Goal: Task Accomplishment & Management: Use online tool/utility

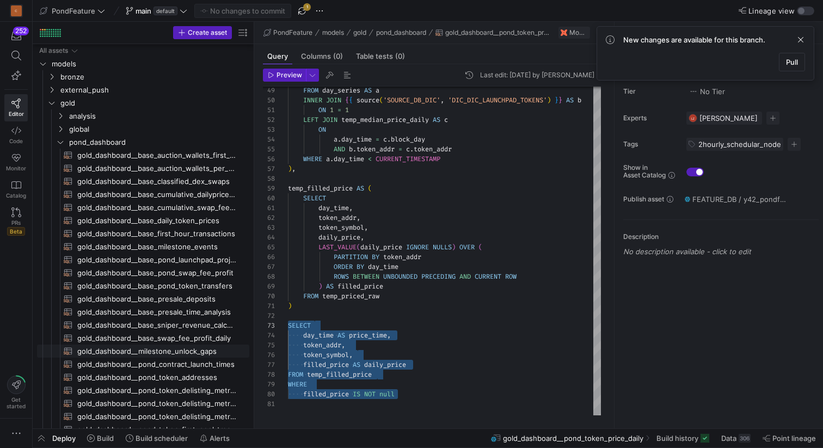
scroll to position [20, 0]
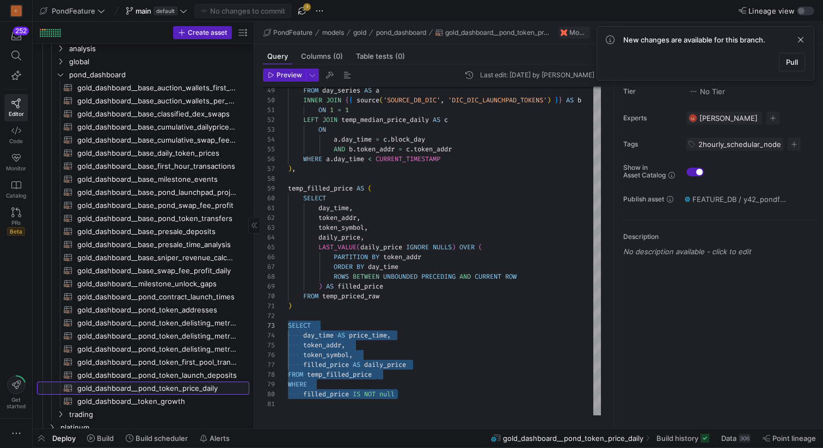
click at [187, 389] on span "gold_dashboard__pond_token_price_daily​​​​​​​​​​" at bounding box center [156, 388] width 159 height 13
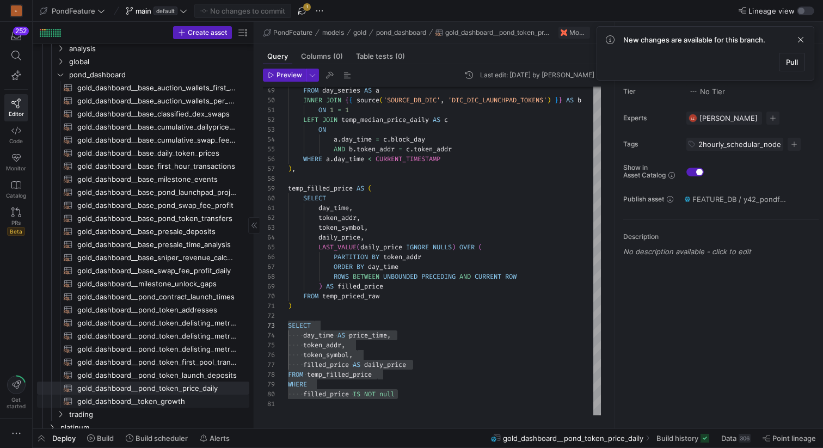
click at [168, 400] on span "gold_dashboard__token_growth​​​​​​​​​​" at bounding box center [156, 401] width 159 height 13
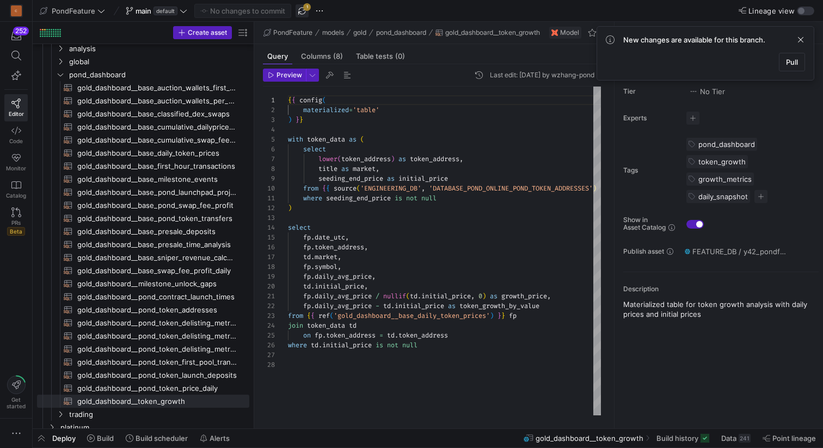
click at [303, 14] on span "button" at bounding box center [301, 10] width 13 height 13
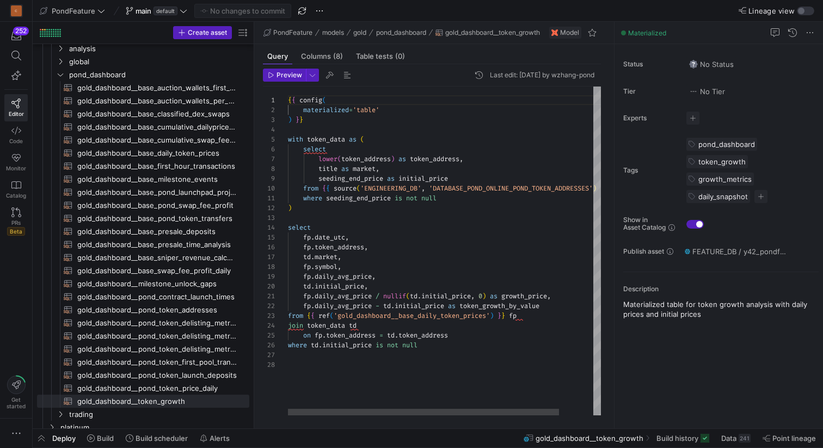
click at [452, 346] on div "{ { config ( materialized = 'table' ) } } with token_data as ( select lower ( t…" at bounding box center [464, 251] width 352 height 329
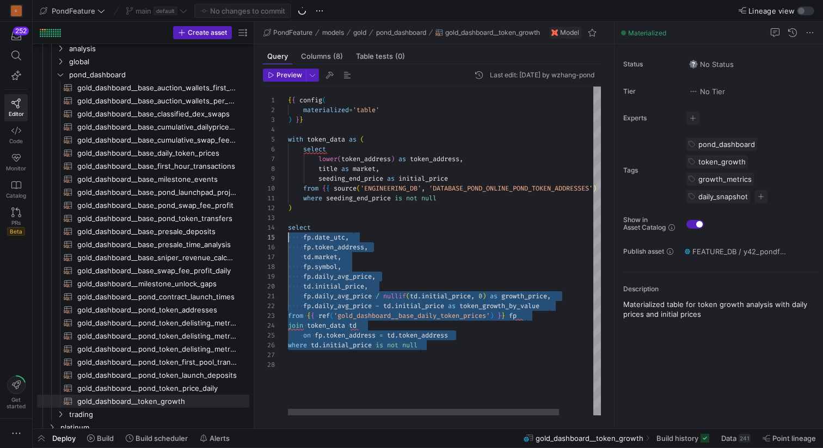
scroll to position [29, 0]
drag, startPoint x: 440, startPoint y: 346, endPoint x: 277, endPoint y: 231, distance: 199.1
click at [288, 231] on div "{ { config ( materialized = 'table' ) } } with token_data as ( select lower ( t…" at bounding box center [464, 251] width 352 height 329
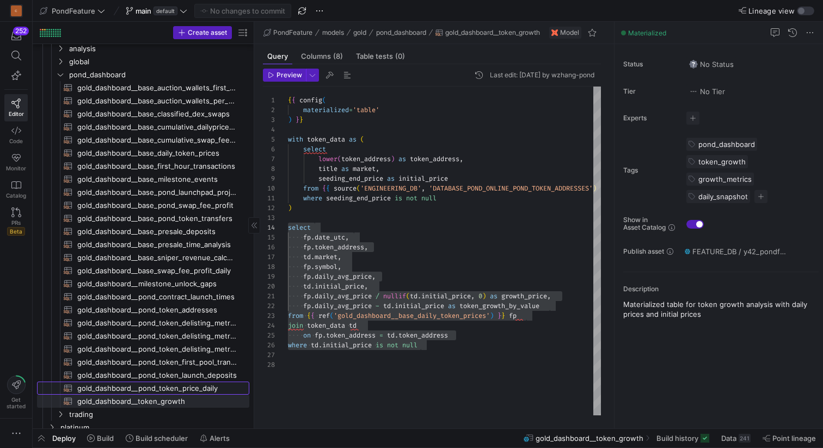
click at [186, 387] on span "gold_dashboard__pond_token_price_daily​​​​​​​​​​" at bounding box center [156, 388] width 159 height 13
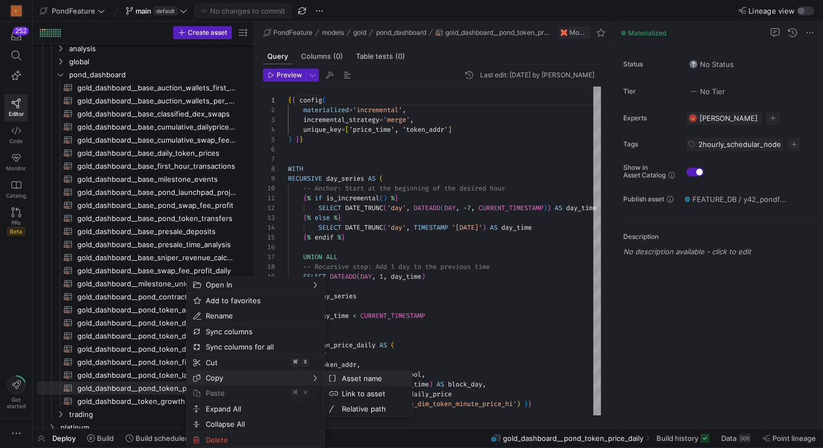
click at [342, 377] on span "Asset name" at bounding box center [370, 378] width 66 height 15
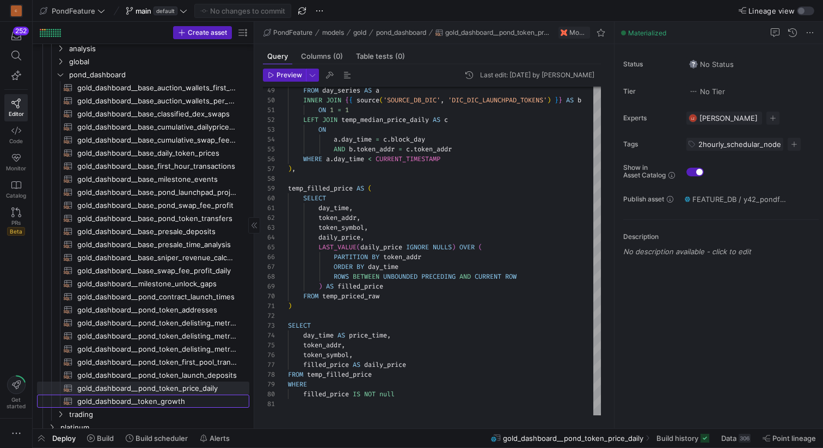
click at [180, 396] on span "gold_dashboard__token_growth​​​​​​​​​​" at bounding box center [156, 401] width 159 height 13
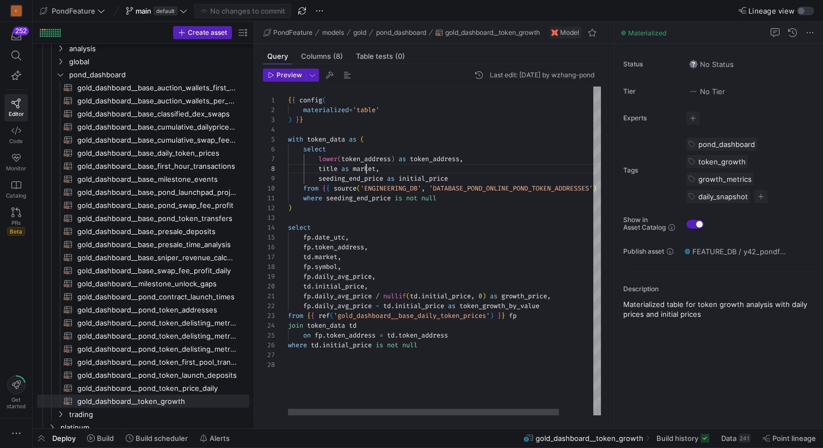
click at [365, 166] on div "{ { config ( materialized = 'table' ) } } with token_data as ( select lower ( t…" at bounding box center [464, 251] width 352 height 329
click at [369, 261] on div "{ { config ( materialized = 'table' ) } } with token_data as ( select lower ( t…" at bounding box center [464, 251] width 352 height 329
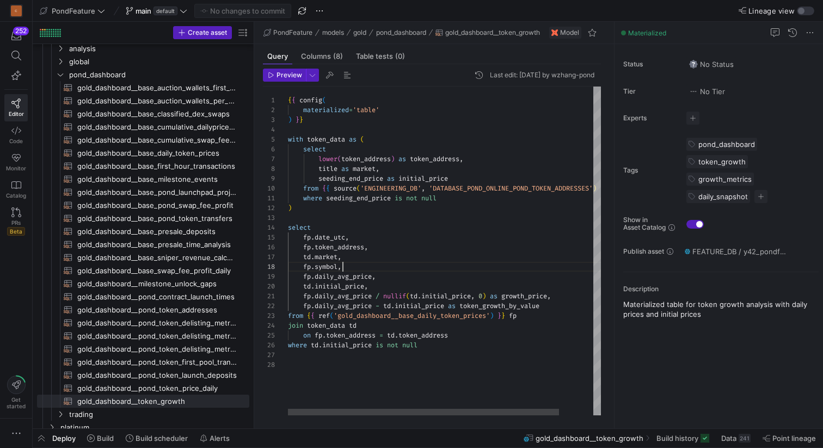
click at [364, 266] on div "{ { config ( materialized = 'table' ) } } with token_data as ( select lower ( t…" at bounding box center [464, 251] width 352 height 329
click at [368, 372] on div "{ { config ( materialized = 'table' ) } } with token_data as ( select lower ( t…" at bounding box center [464, 251] width 352 height 329
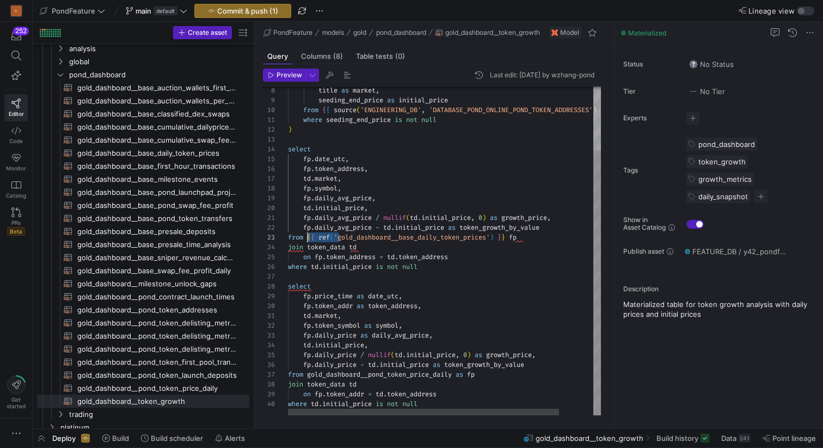
scroll to position [20, 20]
drag, startPoint x: 338, startPoint y: 235, endPoint x: 307, endPoint y: 235, distance: 31.0
click at [307, 235] on div "title as market , seeding_end_price as initial_price from { { source ( 'ENGINEE…" at bounding box center [464, 211] width 352 height 407
click at [308, 371] on div "title as market , seeding_end_price as initial_price from { { source ( 'ENGINEE…" at bounding box center [464, 211] width 352 height 407
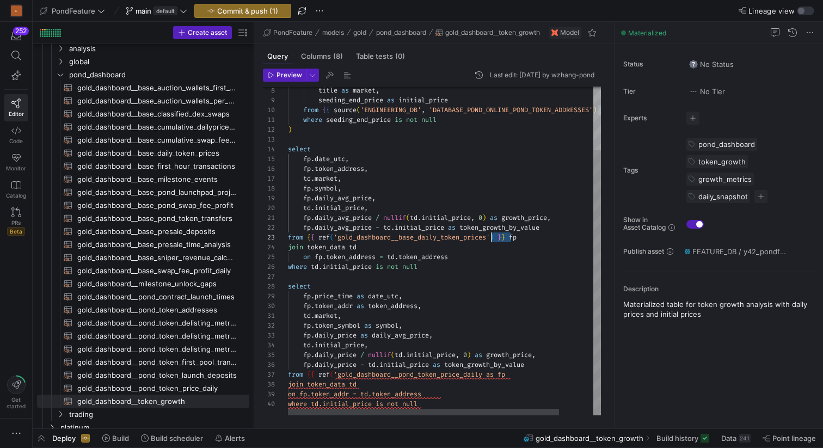
scroll to position [20, 203]
drag, startPoint x: 512, startPoint y: 236, endPoint x: 492, endPoint y: 235, distance: 20.2
click at [492, 235] on div "title as market , seeding_end_price as initial_price from { { source ( 'ENGINEE…" at bounding box center [464, 211] width 352 height 407
click at [488, 372] on div "title as market , seeding_end_price as initial_price from { { source ( 'ENGINEE…" at bounding box center [464, 211] width 352 height 407
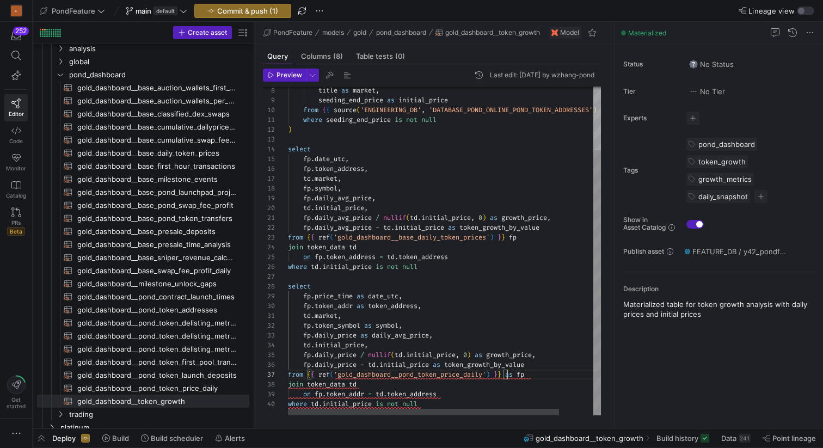
click at [490, 390] on div "title as market , seeding_end_price as initial_price from { { source ( 'ENGINEE…" at bounding box center [464, 211] width 352 height 407
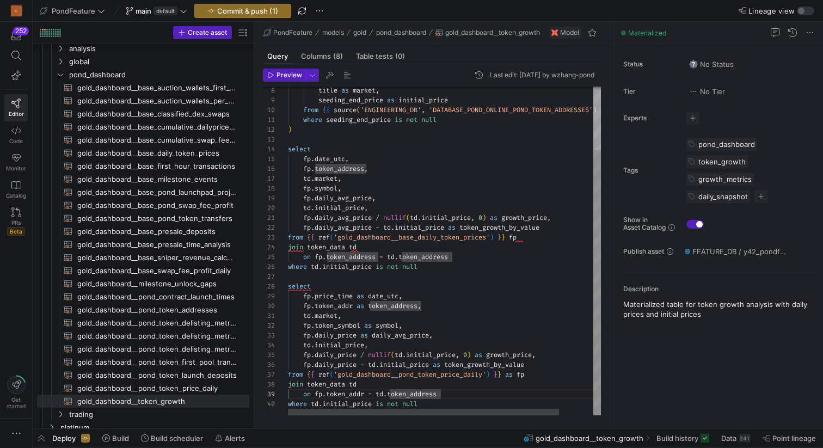
click at [468, 385] on div "title as market , seeding_end_price as initial_price from { { source ( 'ENGINEE…" at bounding box center [464, 211] width 352 height 407
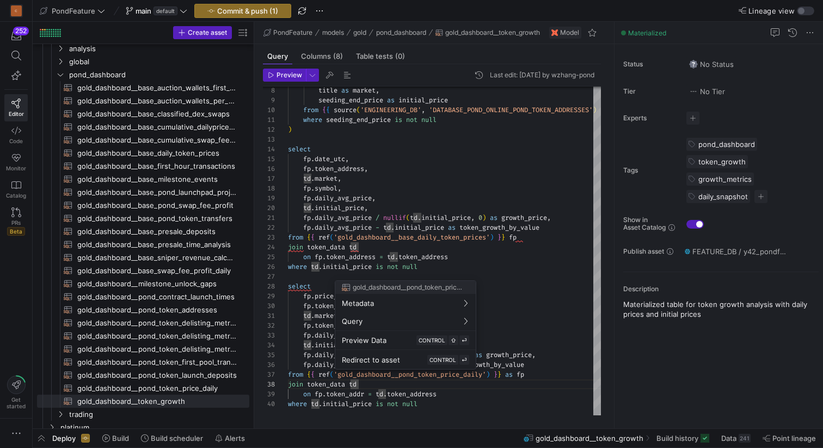
click at [480, 263] on div at bounding box center [411, 224] width 823 height 448
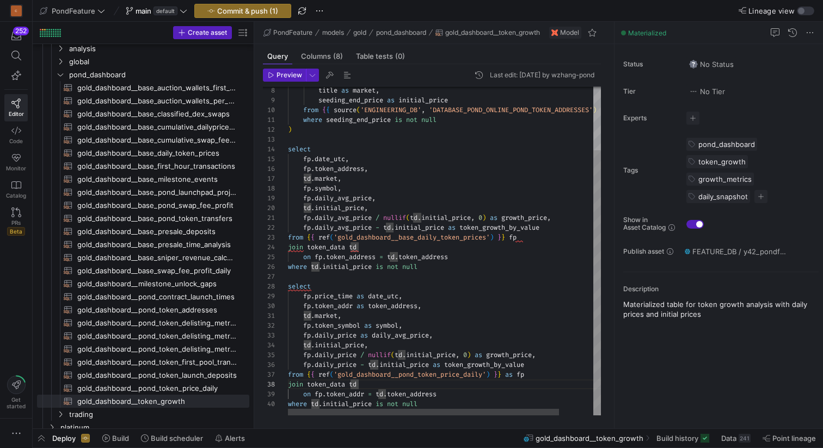
click at [443, 268] on div "title as market , seeding_end_price as initial_price from { { source ( 'ENGINEE…" at bounding box center [464, 211] width 352 height 407
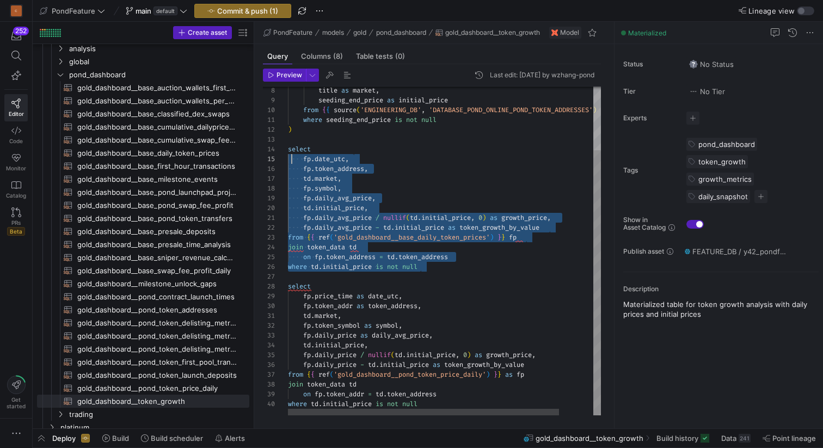
scroll to position [29, 0]
drag, startPoint x: 443, startPoint y: 268, endPoint x: 281, endPoint y: 150, distance: 200.9
click at [288, 150] on div "title as market , seeding_end_price as initial_price from { { source ( 'ENGINEE…" at bounding box center [464, 211] width 352 height 407
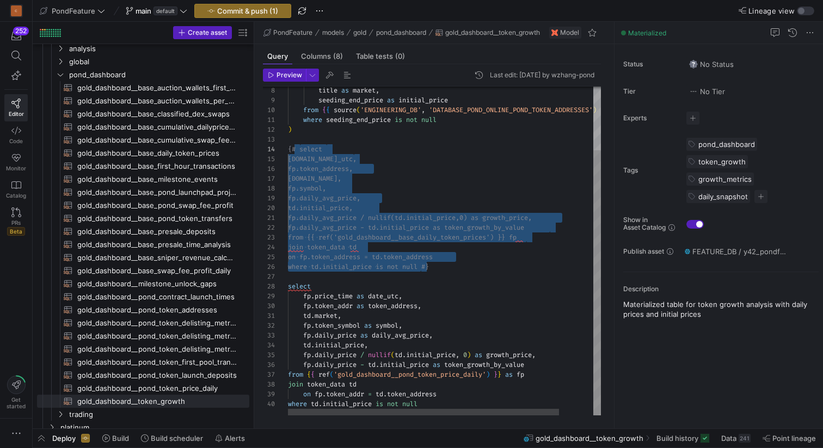
type textarea "where seeding_end_price is not null ) {# select [DOMAIN_NAME]_utc, fp.token_add…"
click at [460, 166] on div "title as market , seeding_end_price as initial_price from { { source ( 'ENGINEE…" at bounding box center [464, 211] width 352 height 407
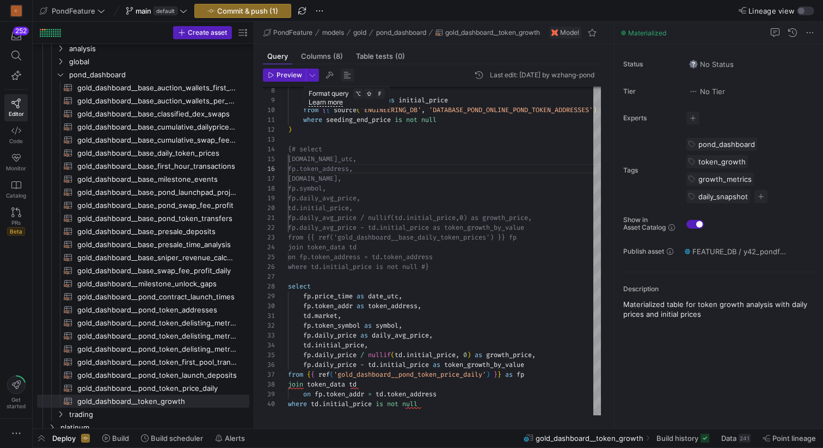
click at [345, 77] on span "button" at bounding box center [347, 75] width 13 height 13
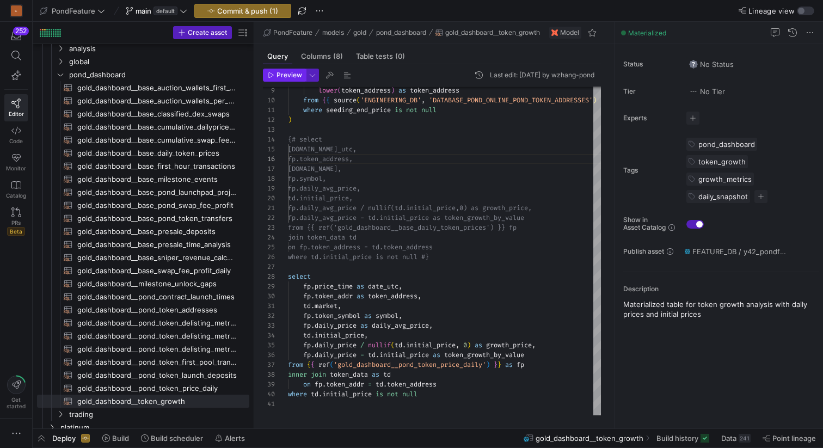
click at [281, 75] on span "Preview" at bounding box center [289, 75] width 26 height 8
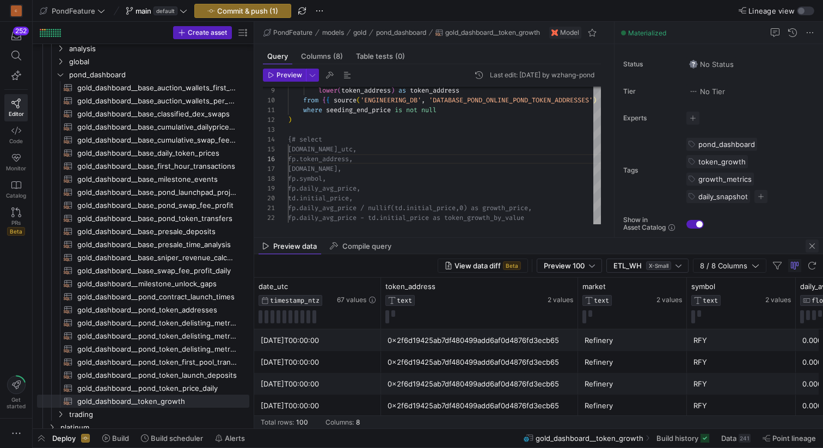
click at [812, 244] on span "button" at bounding box center [811, 245] width 13 height 13
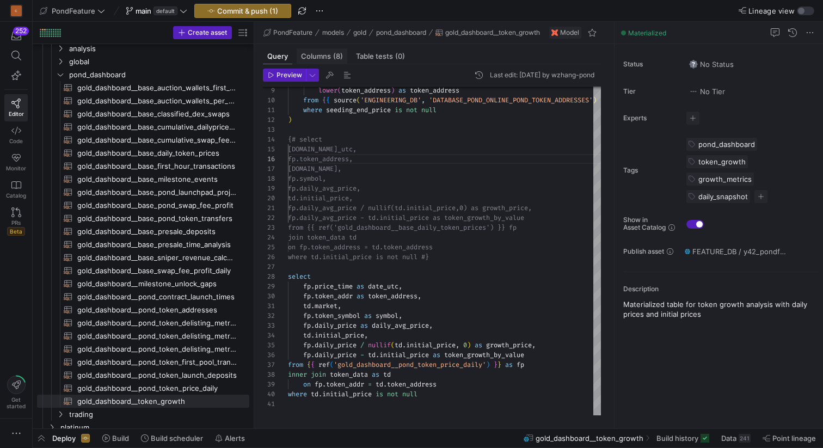
click at [319, 54] on span "Columns (8)" at bounding box center [322, 56] width 42 height 7
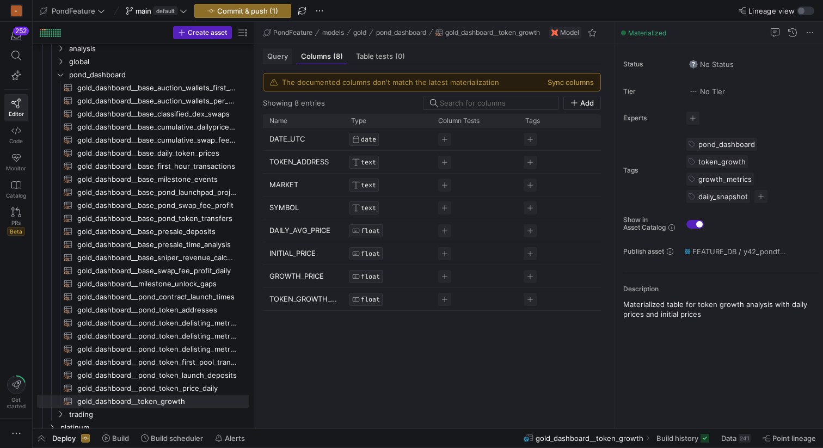
click at [279, 57] on span "Query" at bounding box center [277, 56] width 21 height 7
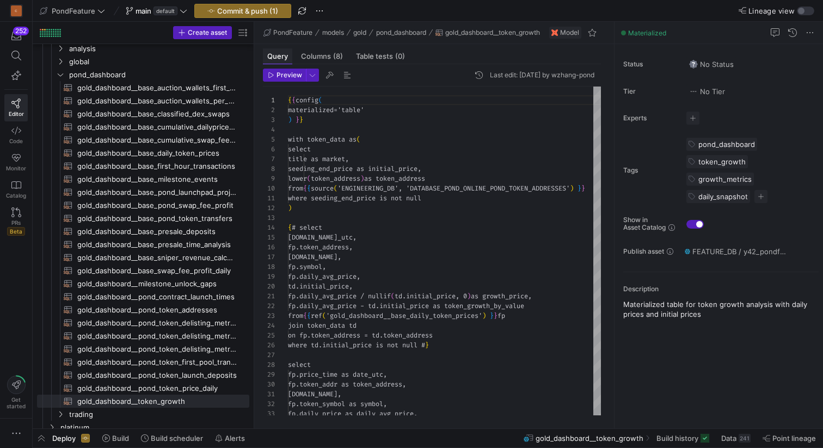
scroll to position [98, 0]
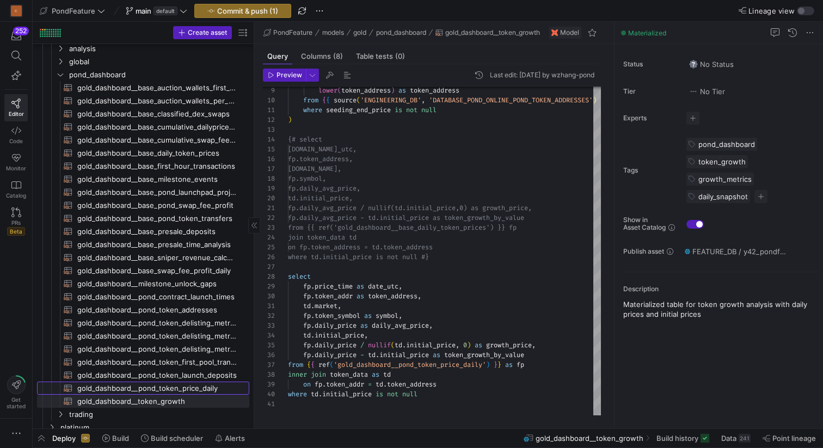
click at [183, 388] on span "gold_dashboard__pond_token_price_daily​​​​​​​​​​" at bounding box center [156, 388] width 159 height 13
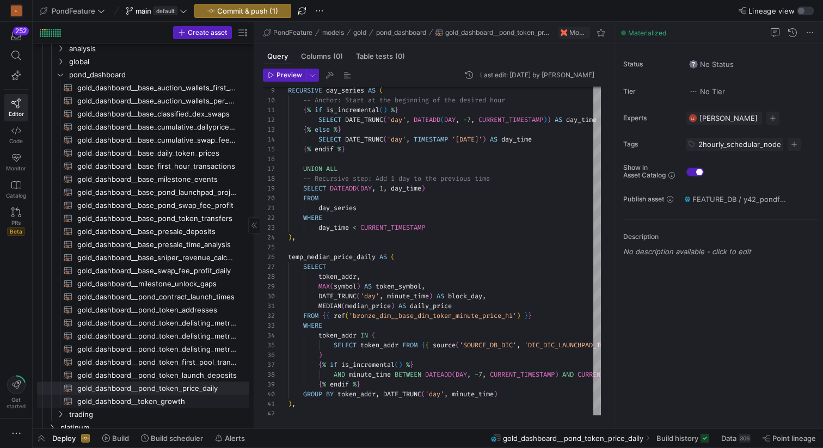
click at [174, 405] on span "gold_dashboard__token_growth​​​​​​​​​​" at bounding box center [156, 401] width 159 height 13
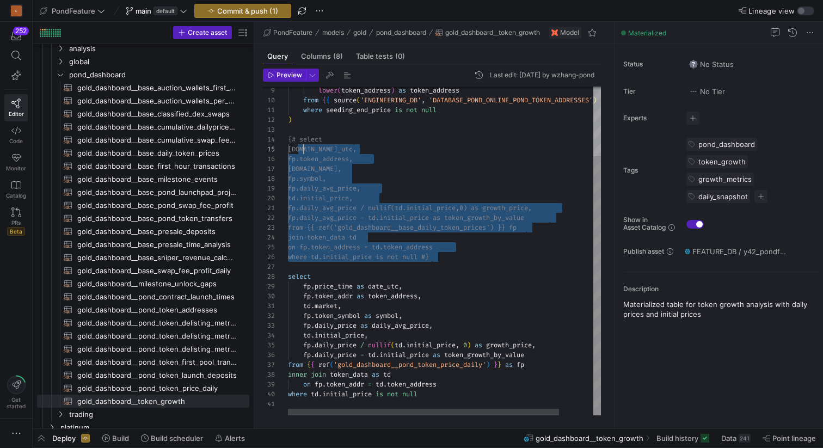
scroll to position [29, 0]
drag, startPoint x: 438, startPoint y: 258, endPoint x: 282, endPoint y: 138, distance: 197.1
click at [288, 138] on div "lower ( token_address ) as token_address from { { source ( 'ENGINEERING_DB' , '…" at bounding box center [464, 206] width 352 height 417
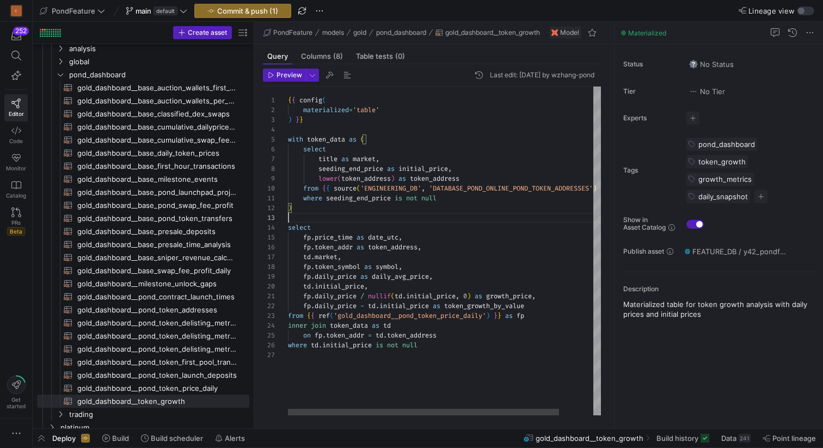
scroll to position [20, 0]
click at [344, 215] on div "lower ( token_address ) as token_address from { { source ( 'ENGINEERING_DB' , '…" at bounding box center [464, 251] width 352 height 329
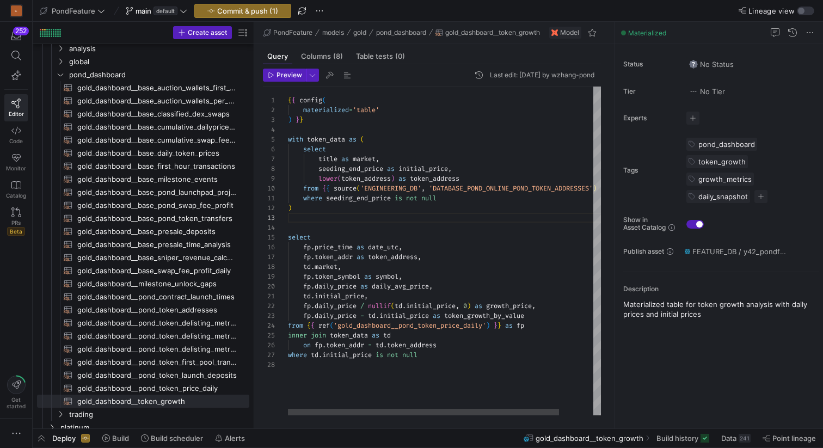
scroll to position [29, 0]
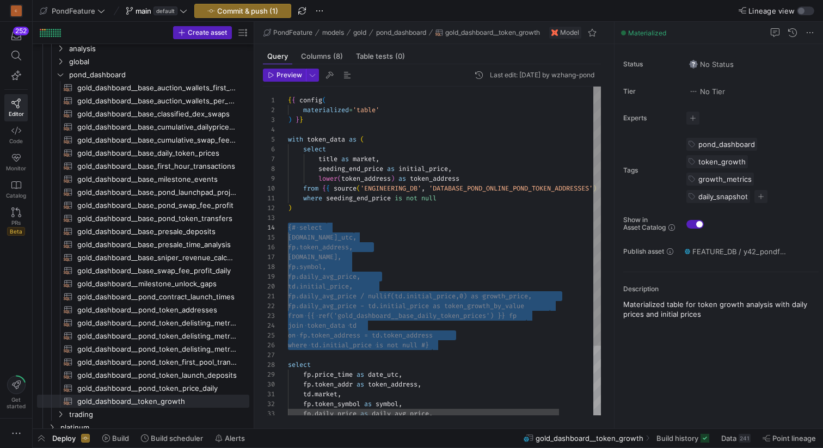
click at [331, 239] on div "lower ( token_address ) as token_address from { { source ( 'ENGINEERING_DB' , '…" at bounding box center [464, 295] width 352 height 417
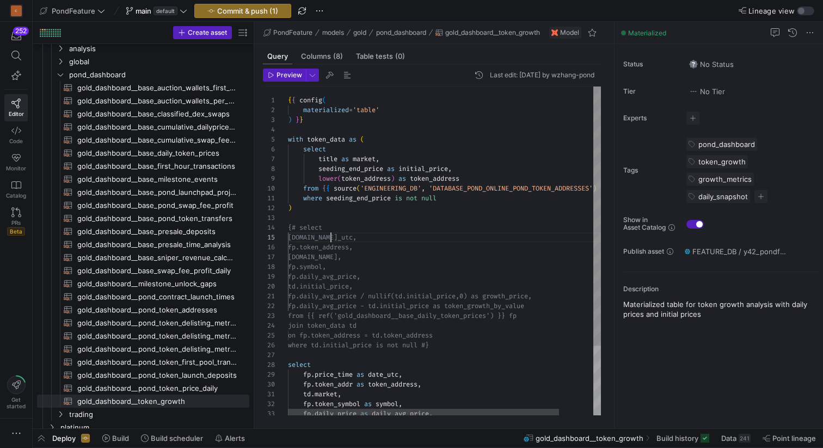
scroll to position [39, 59]
click at [331, 239] on div "lower ( token_address ) as token_address from { { source ( 'ENGINEERING_DB' , '…" at bounding box center [464, 295] width 352 height 417
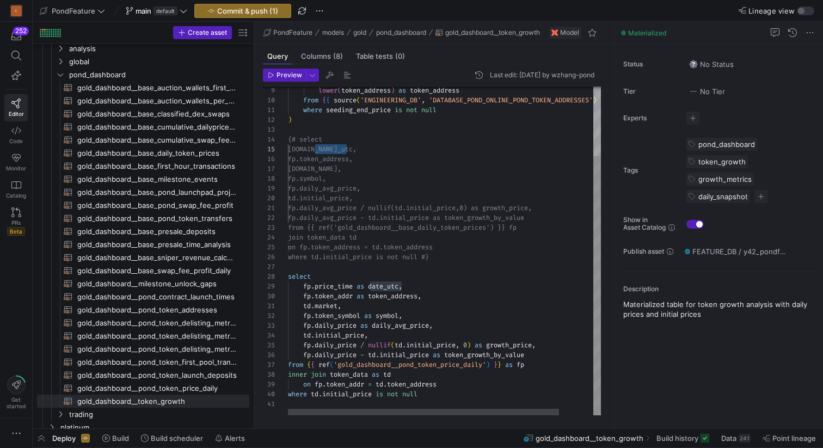
click at [349, 156] on div "lower ( token_address ) as token_address from { { source ( 'ENGINEERING_DB' , '…" at bounding box center [464, 206] width 352 height 417
click at [327, 169] on div "lower ( token_address ) as token_address from { { source ( 'ENGINEERING_DB' , '…" at bounding box center [464, 206] width 352 height 417
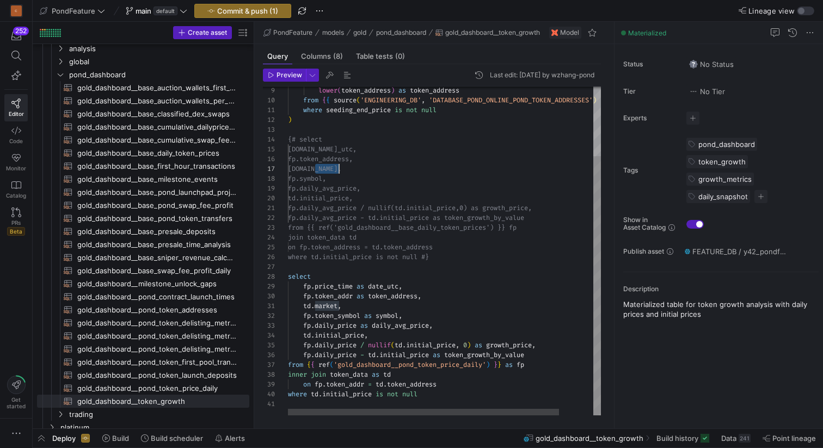
scroll to position [59, 51]
click at [328, 177] on div "lower ( token_address ) as token_address from { { source ( 'ENGINEERING_DB' , '…" at bounding box center [464, 206] width 352 height 417
click at [336, 187] on div "lower ( token_address ) as token_address from { { source ( 'ENGINEERING_DB' , '…" at bounding box center [464, 206] width 352 height 417
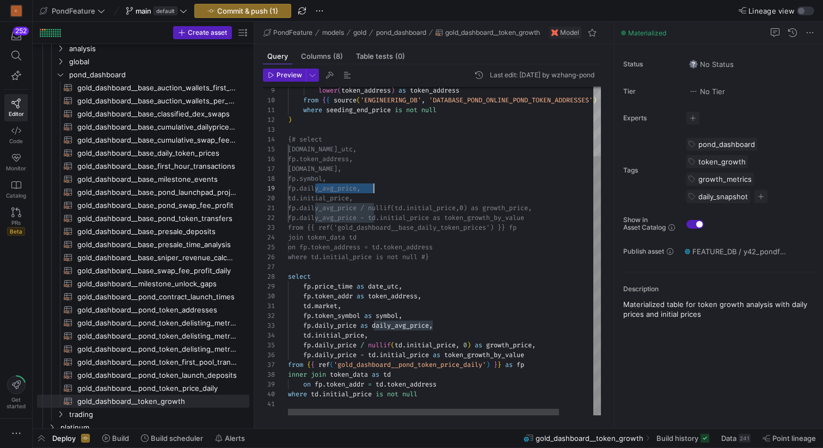
click at [336, 187] on div "lower ( token_address ) as token_address from { { source ( 'ENGINEERING_DB' , '…" at bounding box center [464, 206] width 352 height 417
click at [334, 198] on div "lower ( token_address ) as token_address from { { source ( 'ENGINEERING_DB' , '…" at bounding box center [464, 206] width 352 height 417
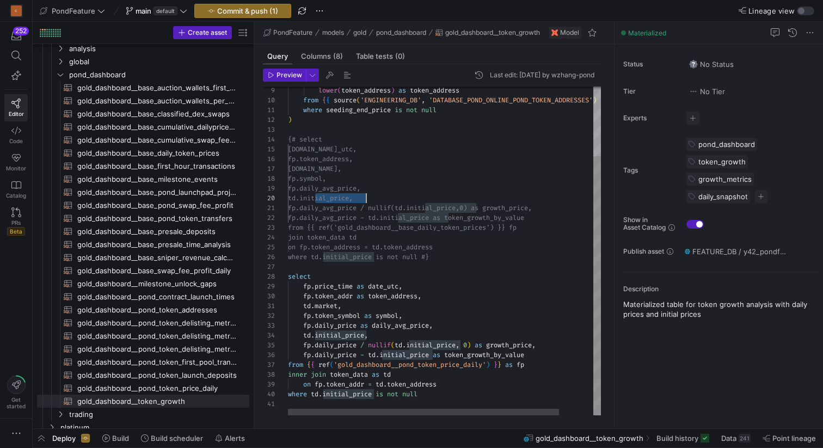
scroll to position [88, 78]
click at [533, 208] on div "lower ( token_address ) as token_address from { { source ( 'ENGINEERING_DB' , '…" at bounding box center [464, 206] width 352 height 417
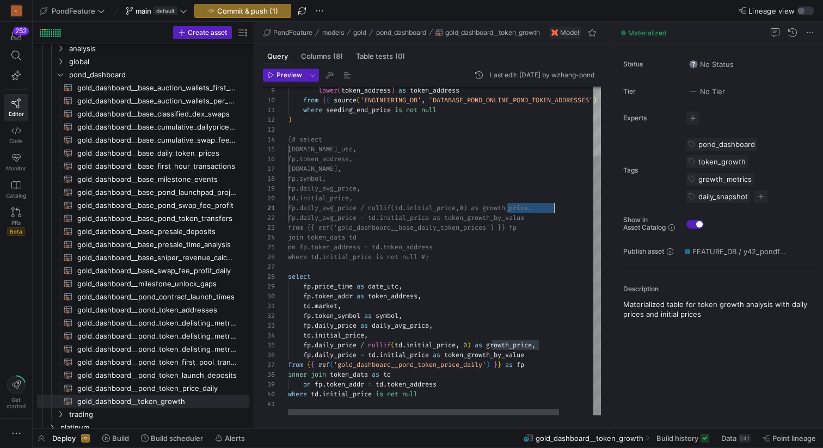
scroll to position [0, 267]
click at [533, 208] on div "lower ( token_address ) as token_address from { { source ( 'ENGINEERING_DB' , '…" at bounding box center [464, 206] width 352 height 417
click at [435, 210] on div "lower ( token_address ) as token_address from { { source ( 'ENGINEERING_DB' , '…" at bounding box center [464, 206] width 352 height 417
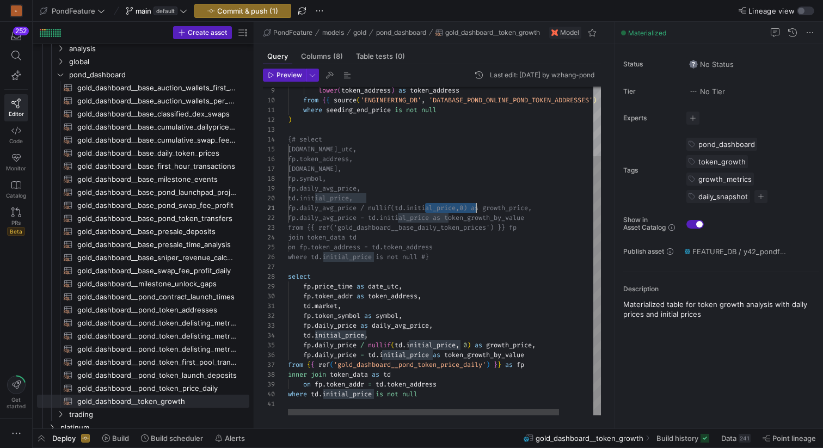
click at [435, 210] on div "lower ( token_address ) as token_address from { { source ( 'ENGINEERING_DB' , '…" at bounding box center [464, 206] width 352 height 417
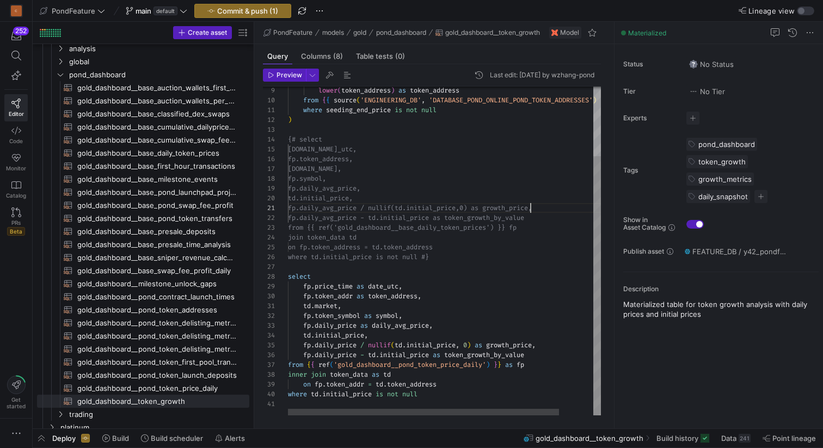
click at [529, 206] on div "lower ( token_address ) as token_address from { { source ( 'ENGINEERING_DB' , '…" at bounding box center [464, 206] width 352 height 417
click at [513, 215] on div "lower ( token_address ) as token_address from { { source ( 'ENGINEERING_DB' , '…" at bounding box center [464, 206] width 352 height 417
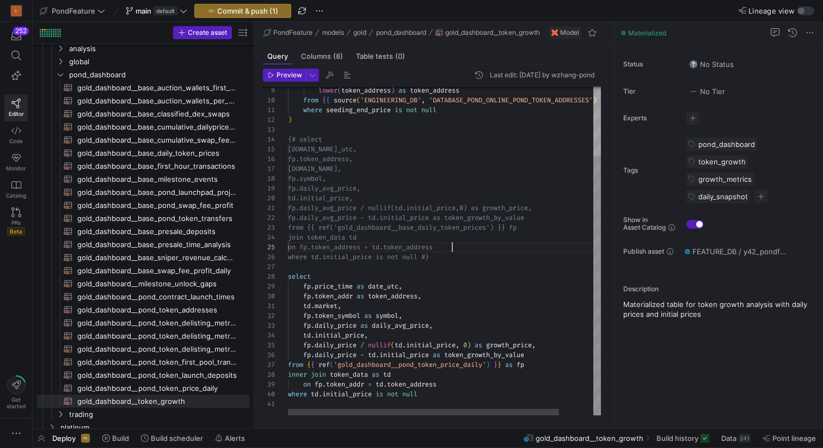
scroll to position [39, 164]
click at [491, 249] on div "lower ( token_address ) as token_address from { { source ( 'ENGINEERING_DB' , '…" at bounding box center [464, 206] width 352 height 417
click at [455, 256] on div "lower ( token_address ) as token_address from { { source ( 'ENGINEERING_DB' , '…" at bounding box center [464, 206] width 352 height 417
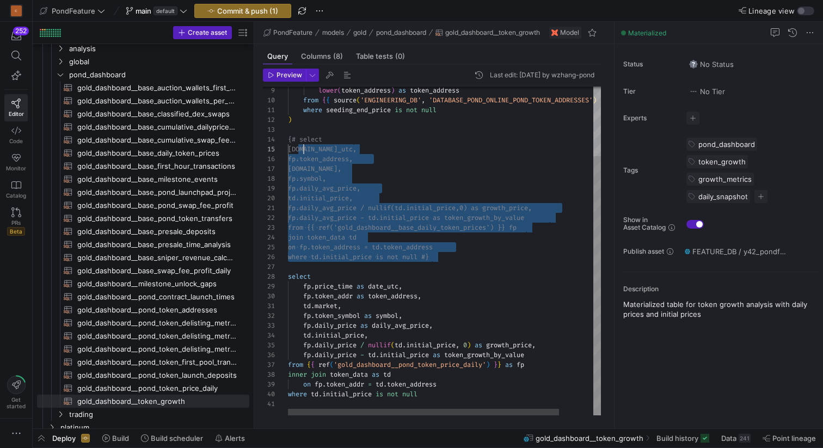
scroll to position [29, 0]
drag, startPoint x: 455, startPoint y: 256, endPoint x: 282, endPoint y: 135, distance: 211.3
click at [288, 135] on div "lower ( token_address ) as token_address from { { source ( 'ENGINEERING_DB' , '…" at bounding box center [464, 206] width 352 height 417
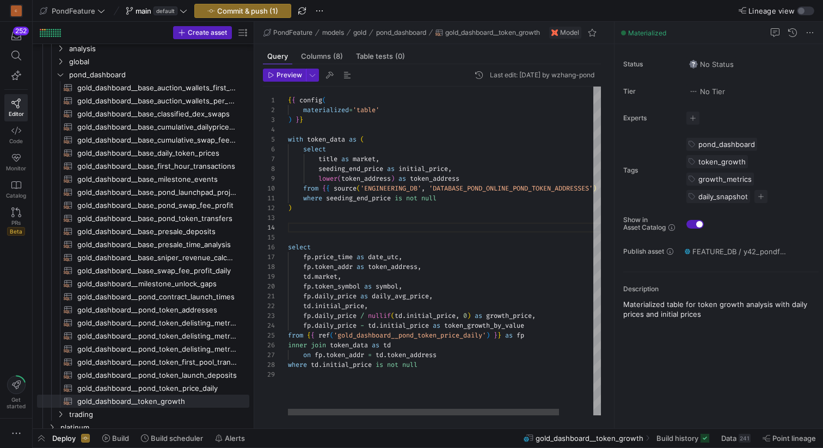
type textarea "where seeding_end_price is not null ) select fp.price_time as date_utc, fp.toke…"
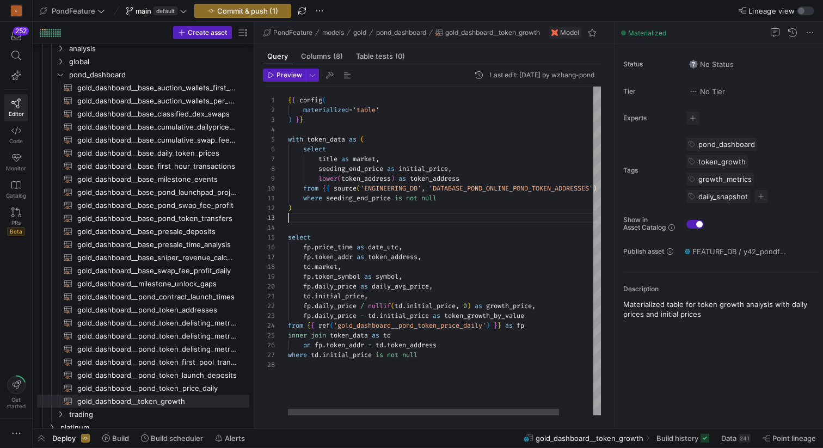
scroll to position [20, 0]
click at [347, 74] on span "button" at bounding box center [347, 75] width 13 height 13
click at [310, 220] on div "lower ( token_address ) as token_address from { { source ( 'ENGINEERING_DB' , '…" at bounding box center [464, 251] width 352 height 329
click at [252, 8] on span "Commit & push (1)" at bounding box center [247, 11] width 61 height 9
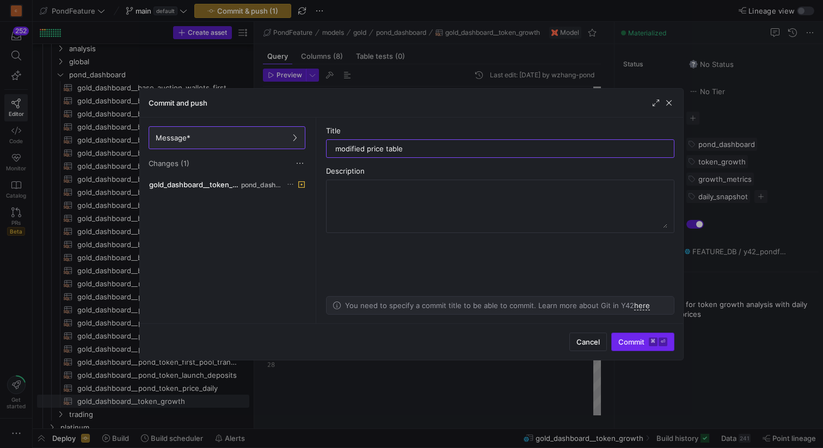
type input "modified price table"
click at [621, 342] on span "Commit ⌘ ⏎" at bounding box center [642, 341] width 49 height 9
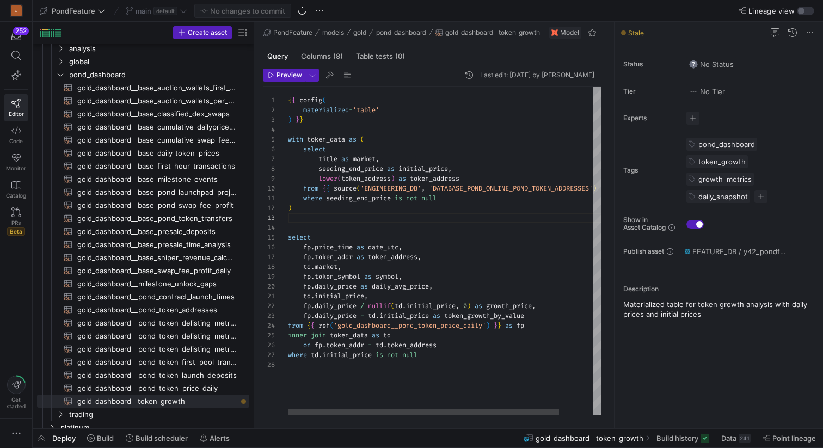
type textarea "td.initial_price, fp.daily_price / nullif(td.initial_price, 0) as growth_price,…"
click at [317, 367] on div "lower ( token_address ) as token_address from { { source ( 'ENGINEERING_DB' , '…" at bounding box center [464, 251] width 352 height 329
